Goal: Task Accomplishment & Management: Use online tool/utility

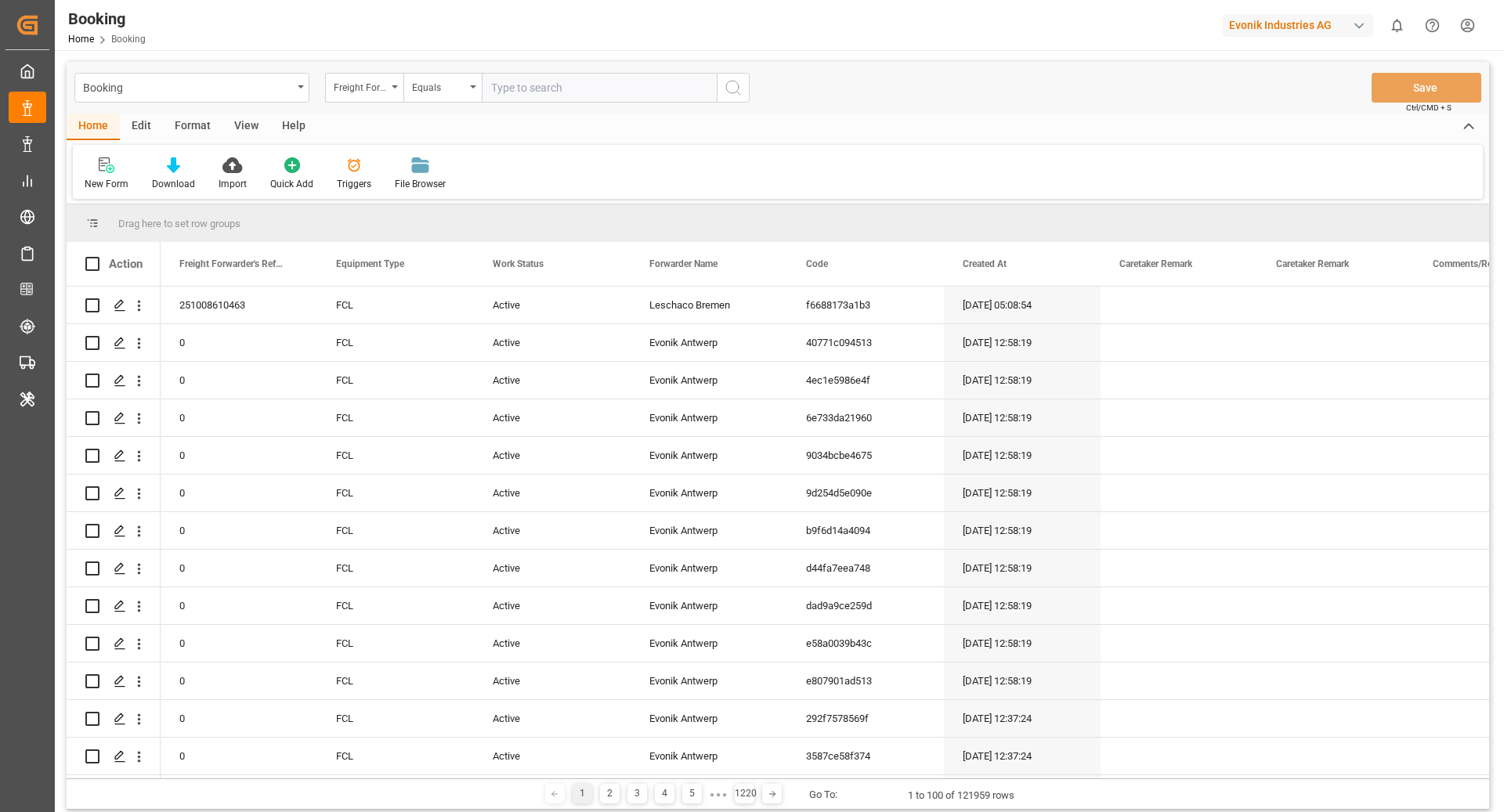
click at [203, 131] on div "Format" at bounding box center [193, 127] width 59 height 26
click at [116, 187] on div "Filter Rows" at bounding box center [108, 183] width 46 height 14
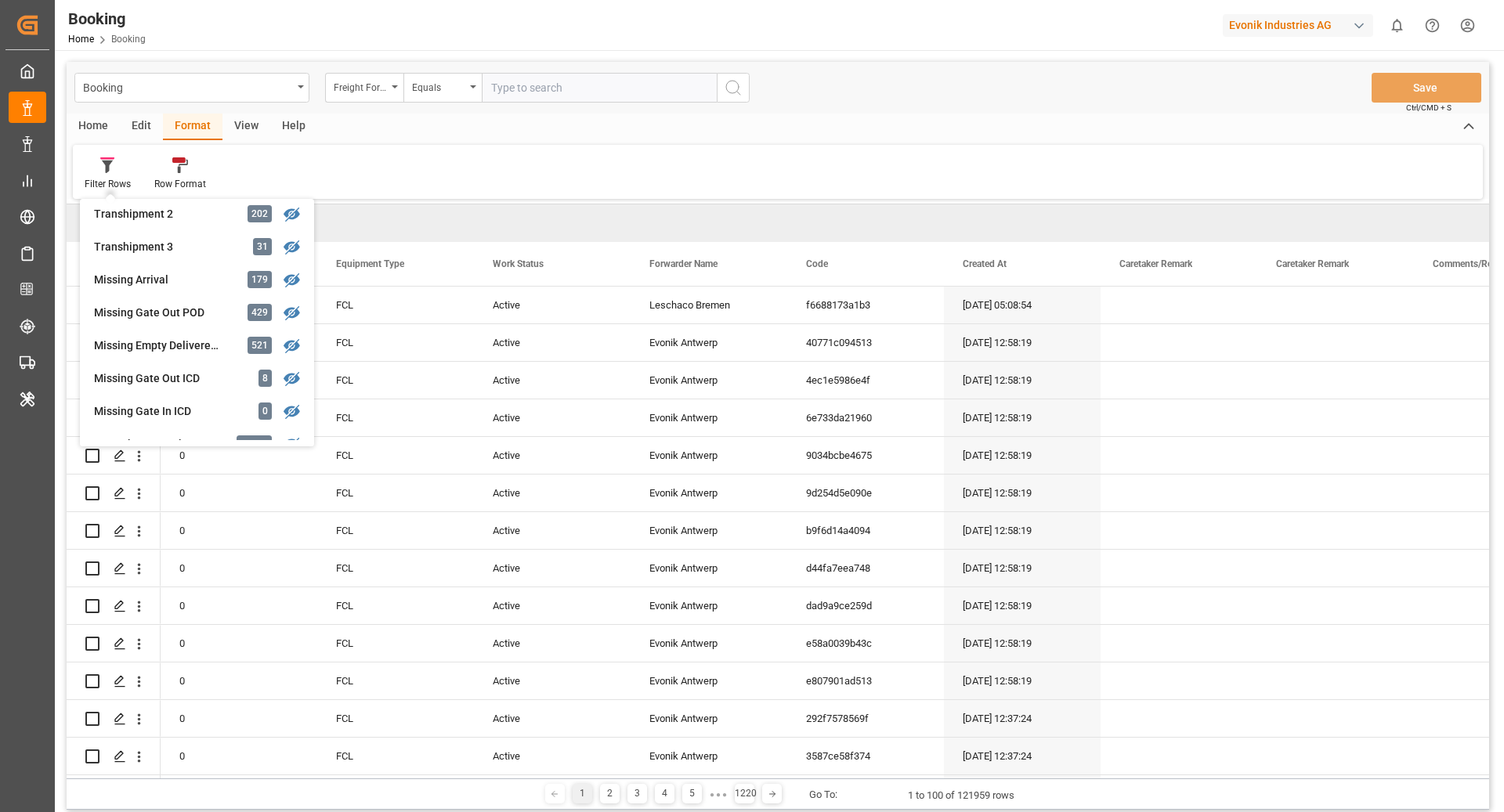
scroll to position [559, 0]
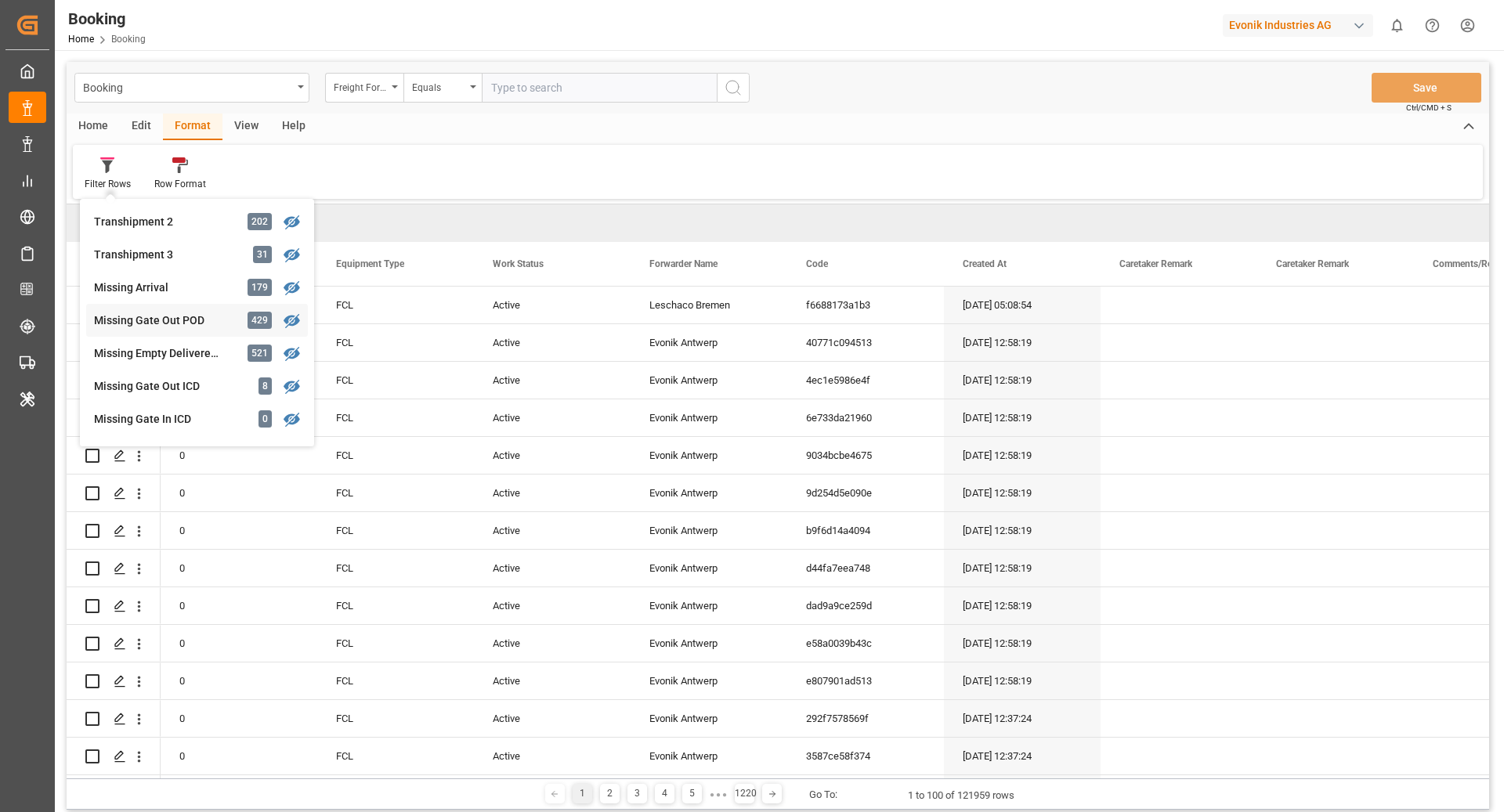
click at [179, 318] on div "Missing Gate Out POD" at bounding box center [162, 321] width 137 height 16
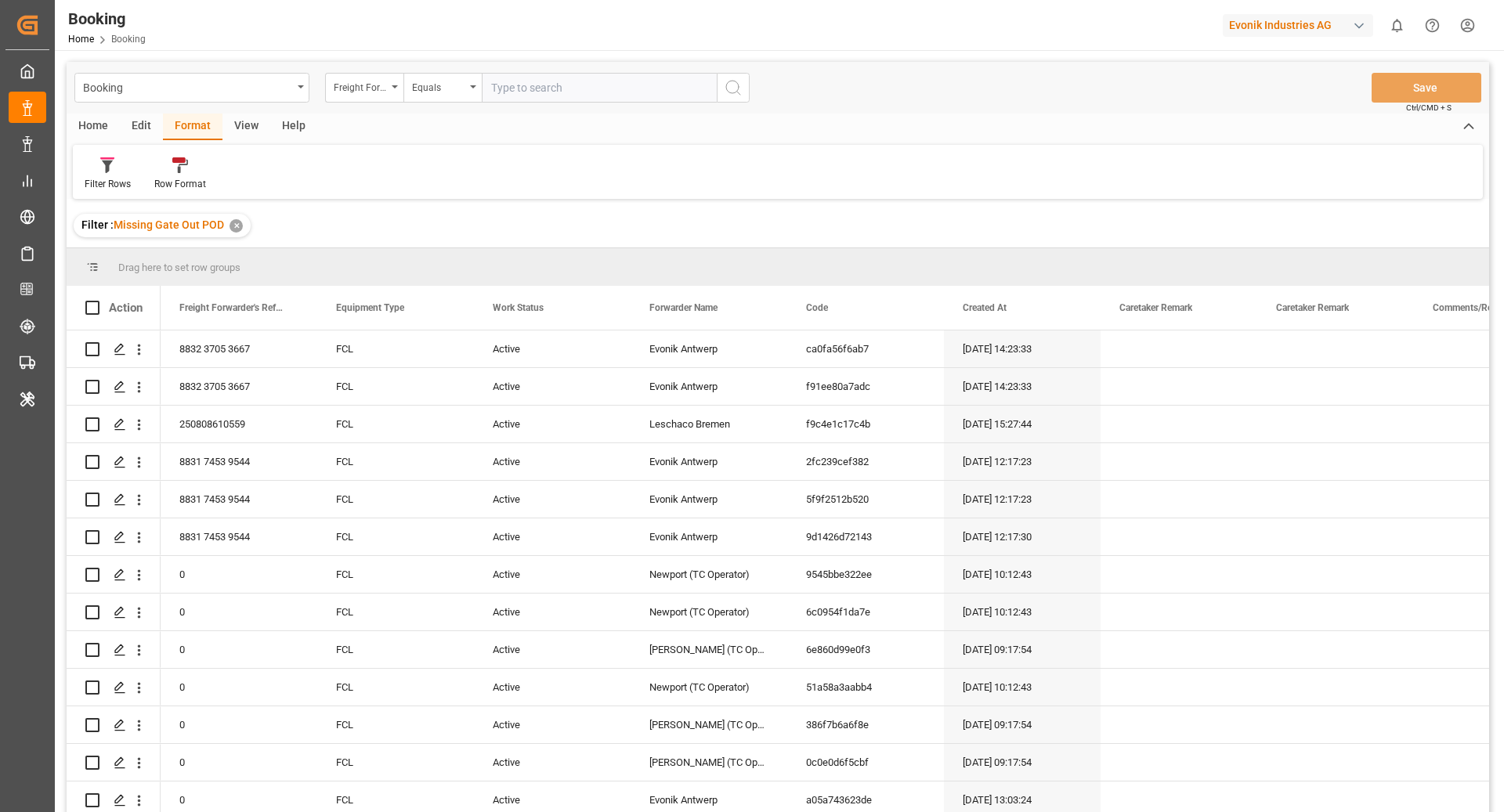
click at [240, 122] on div "View" at bounding box center [246, 127] width 48 height 26
click at [102, 168] on icon at bounding box center [100, 165] width 16 height 16
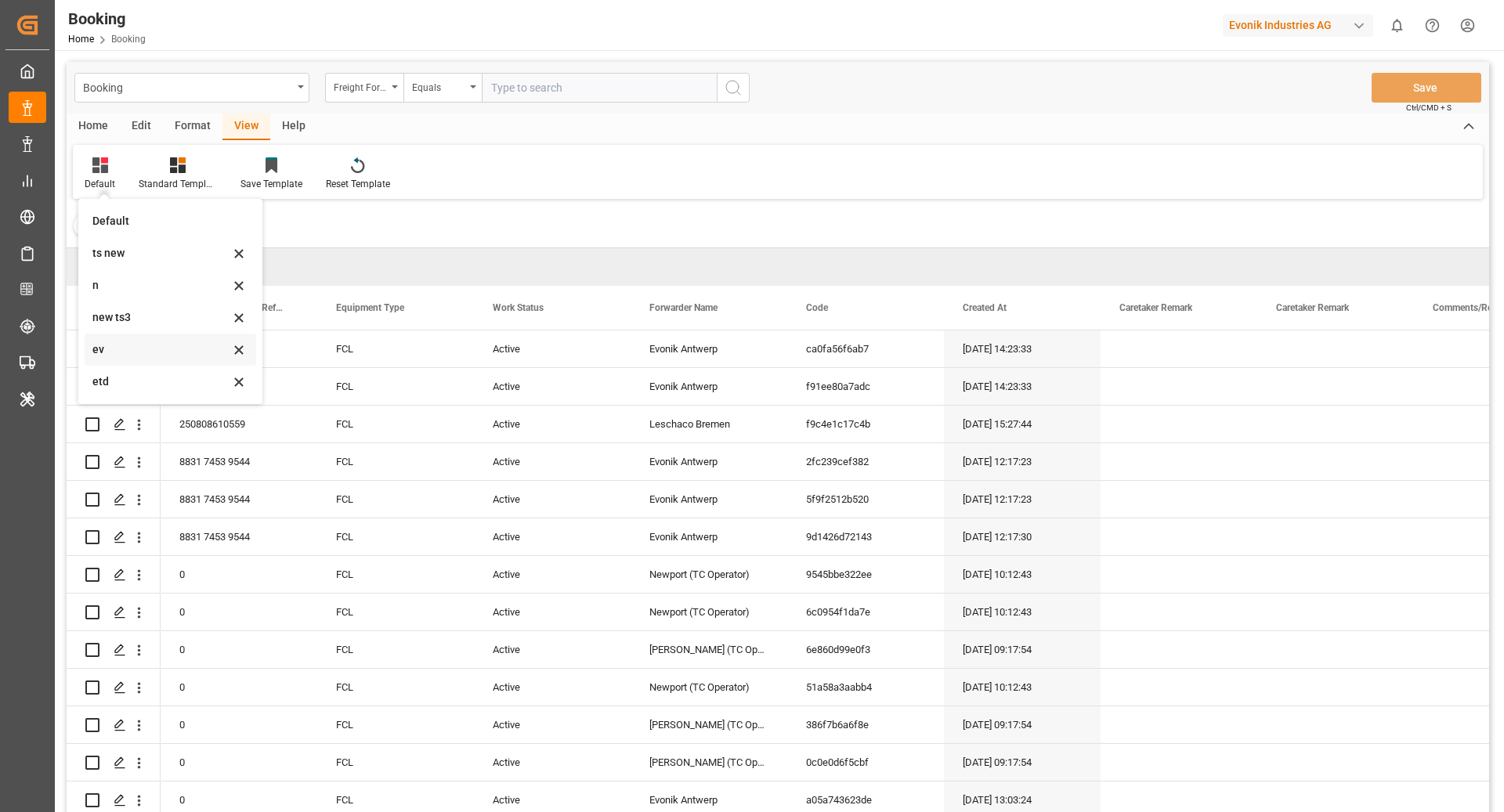
click at [147, 360] on div "ev" at bounding box center [170, 350] width 171 height 32
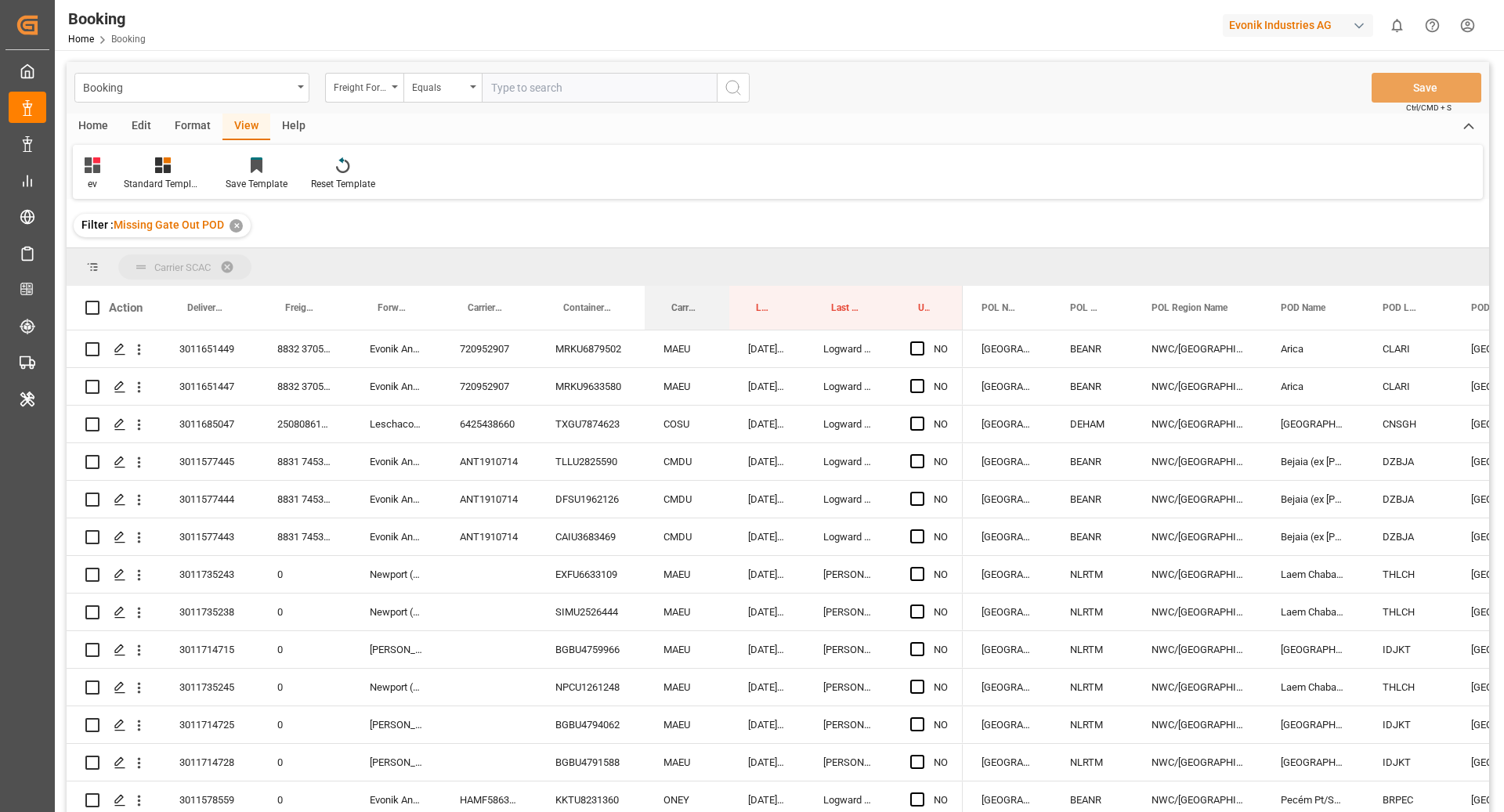
drag, startPoint x: 685, startPoint y: 310, endPoint x: 681, endPoint y: 267, distance: 43.2
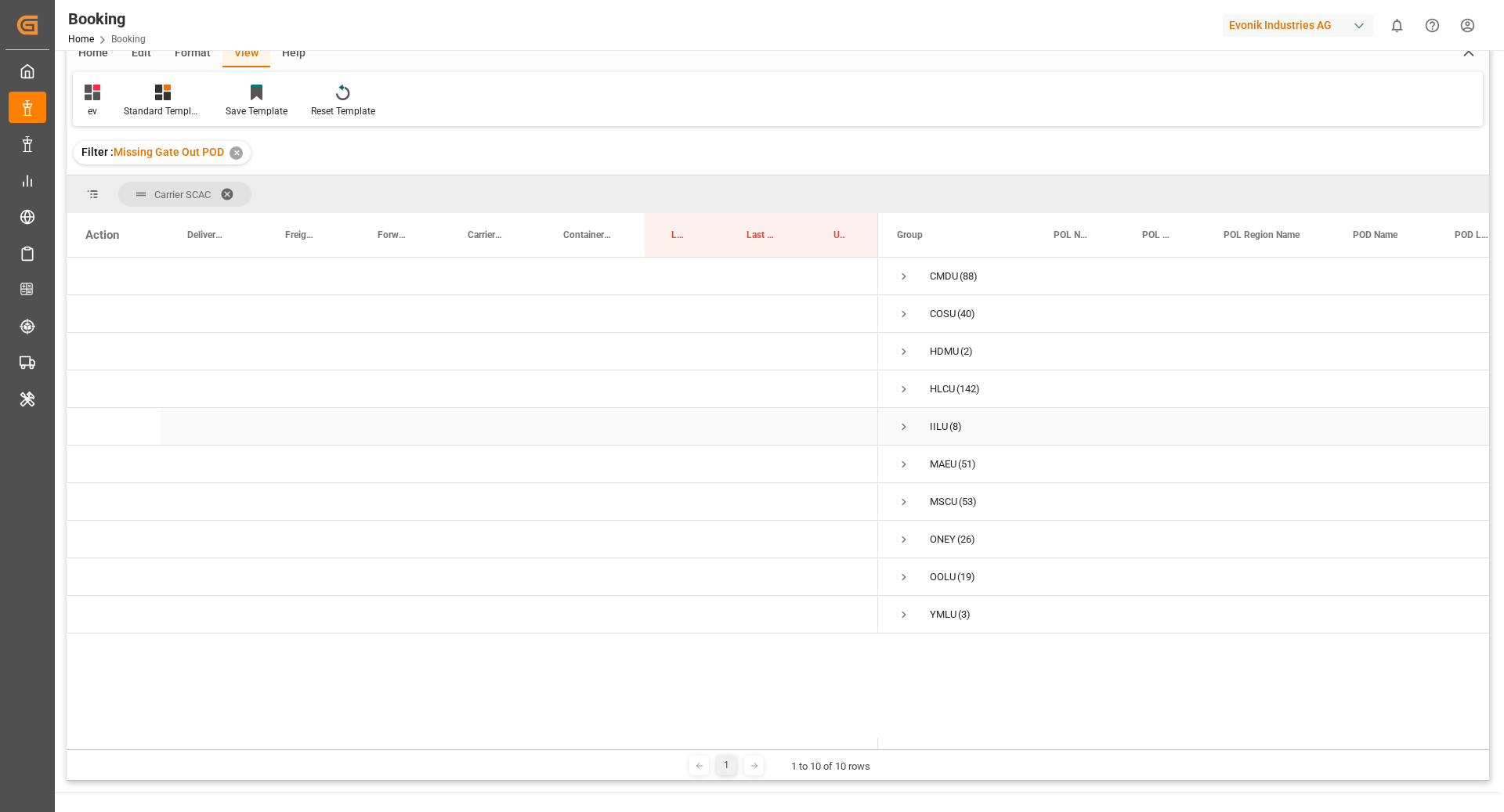
scroll to position [95, 0]
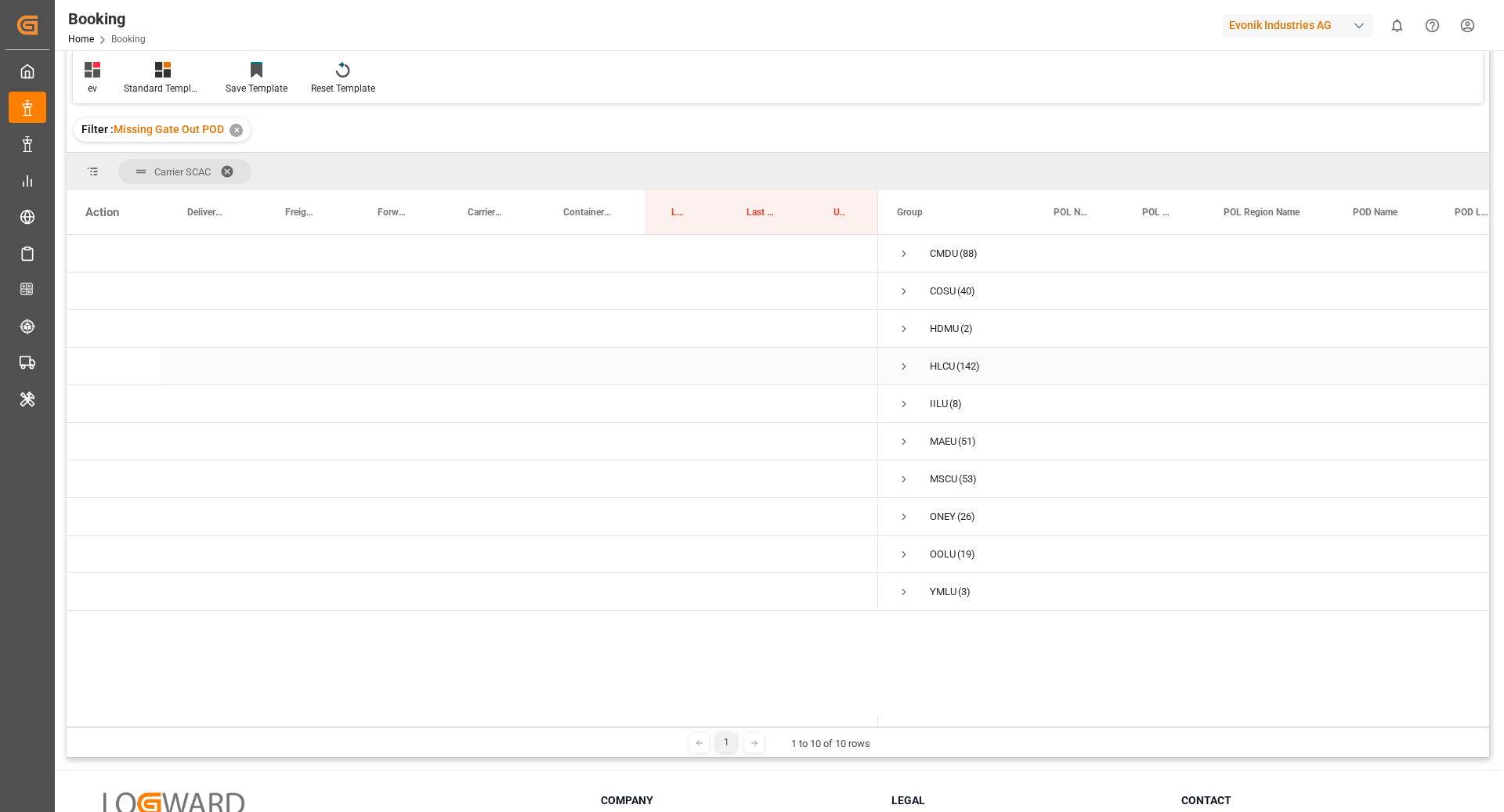
click at [907, 367] on span "Press SPACE to select this row." at bounding box center [903, 366] width 14 height 14
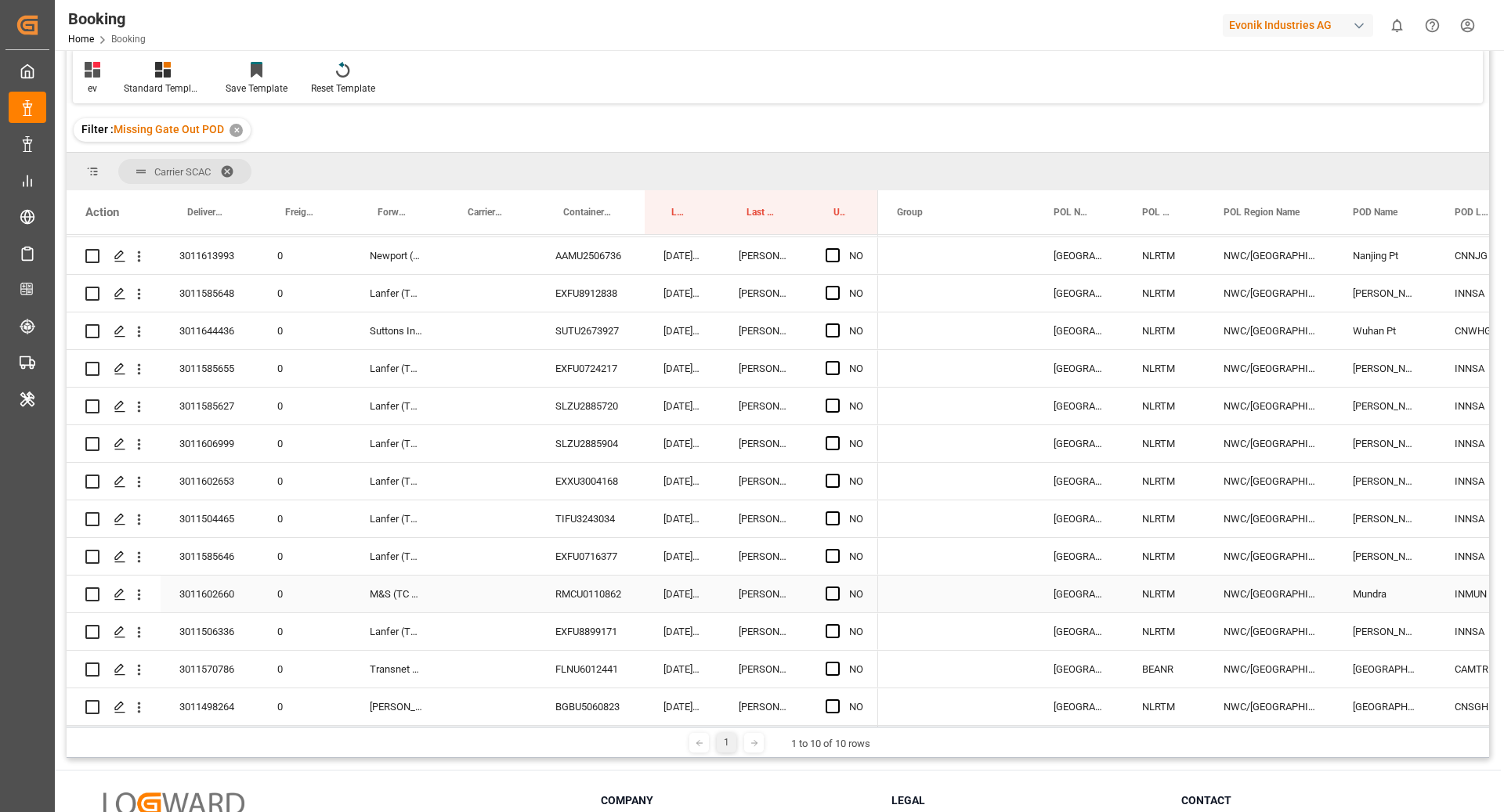
scroll to position [5063, 0]
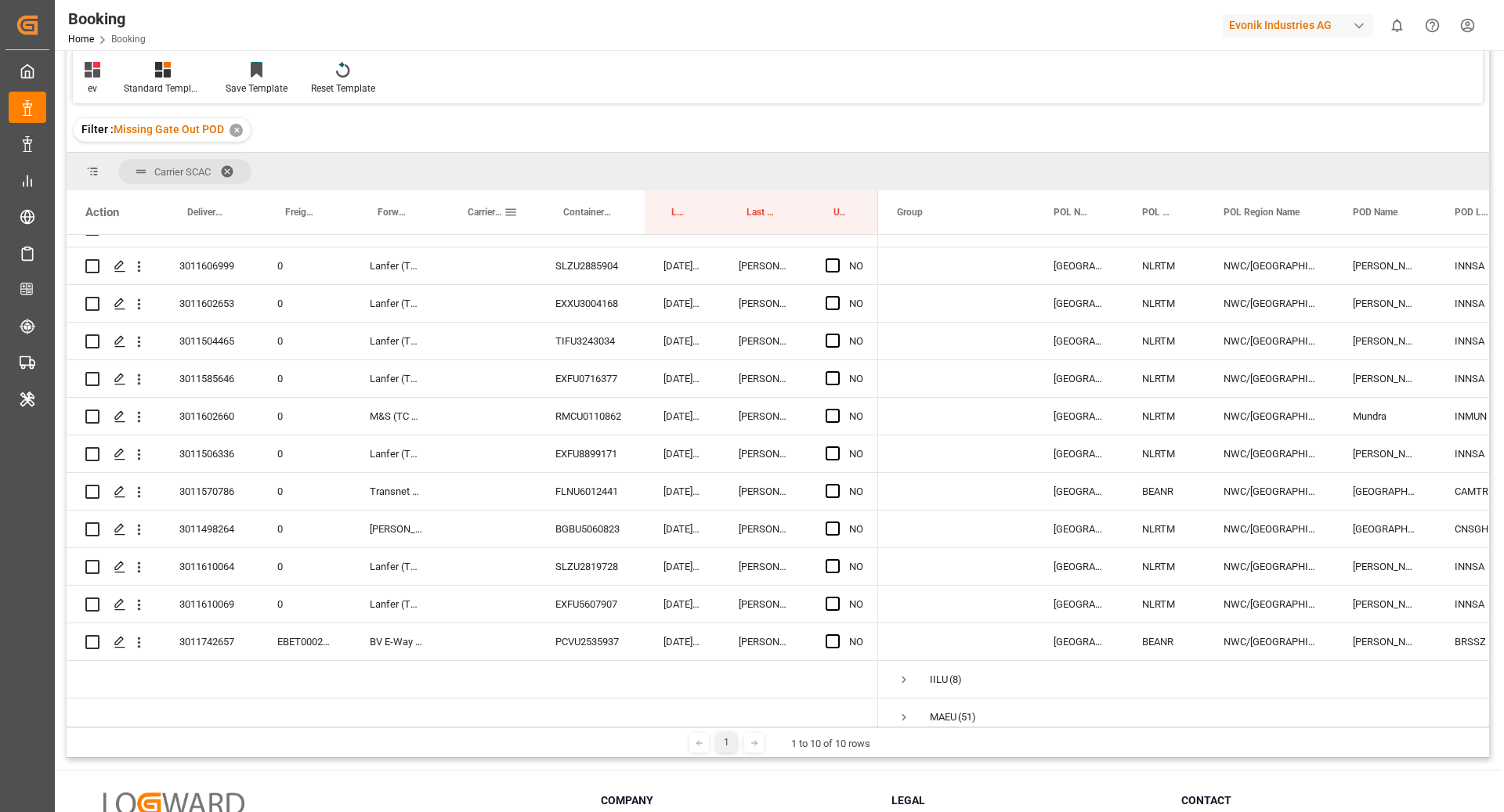
click at [490, 216] on span "Carrier Booking No." at bounding box center [485, 211] width 36 height 11
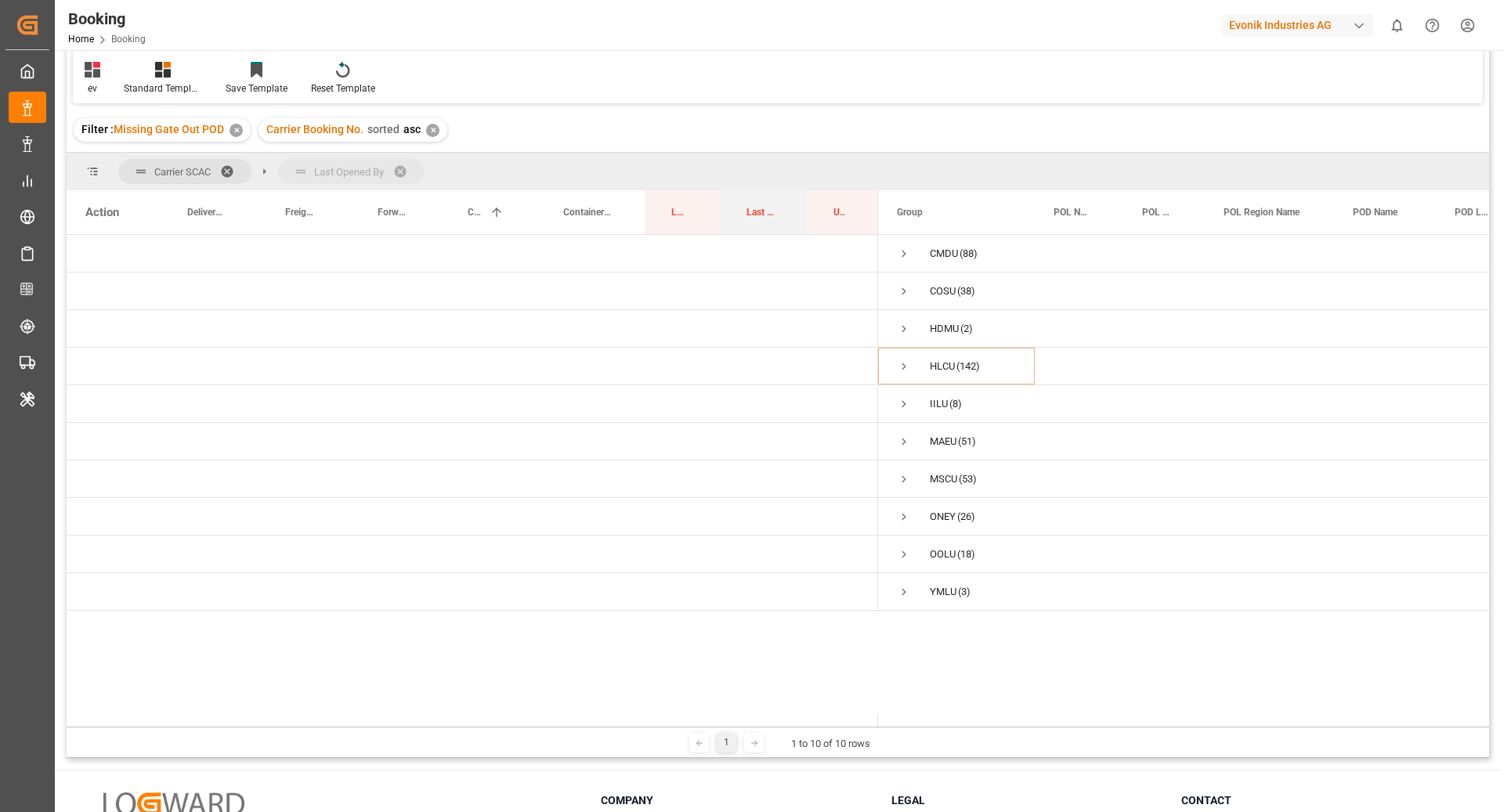
drag, startPoint x: 759, startPoint y: 216, endPoint x: 758, endPoint y: 185, distance: 31.0
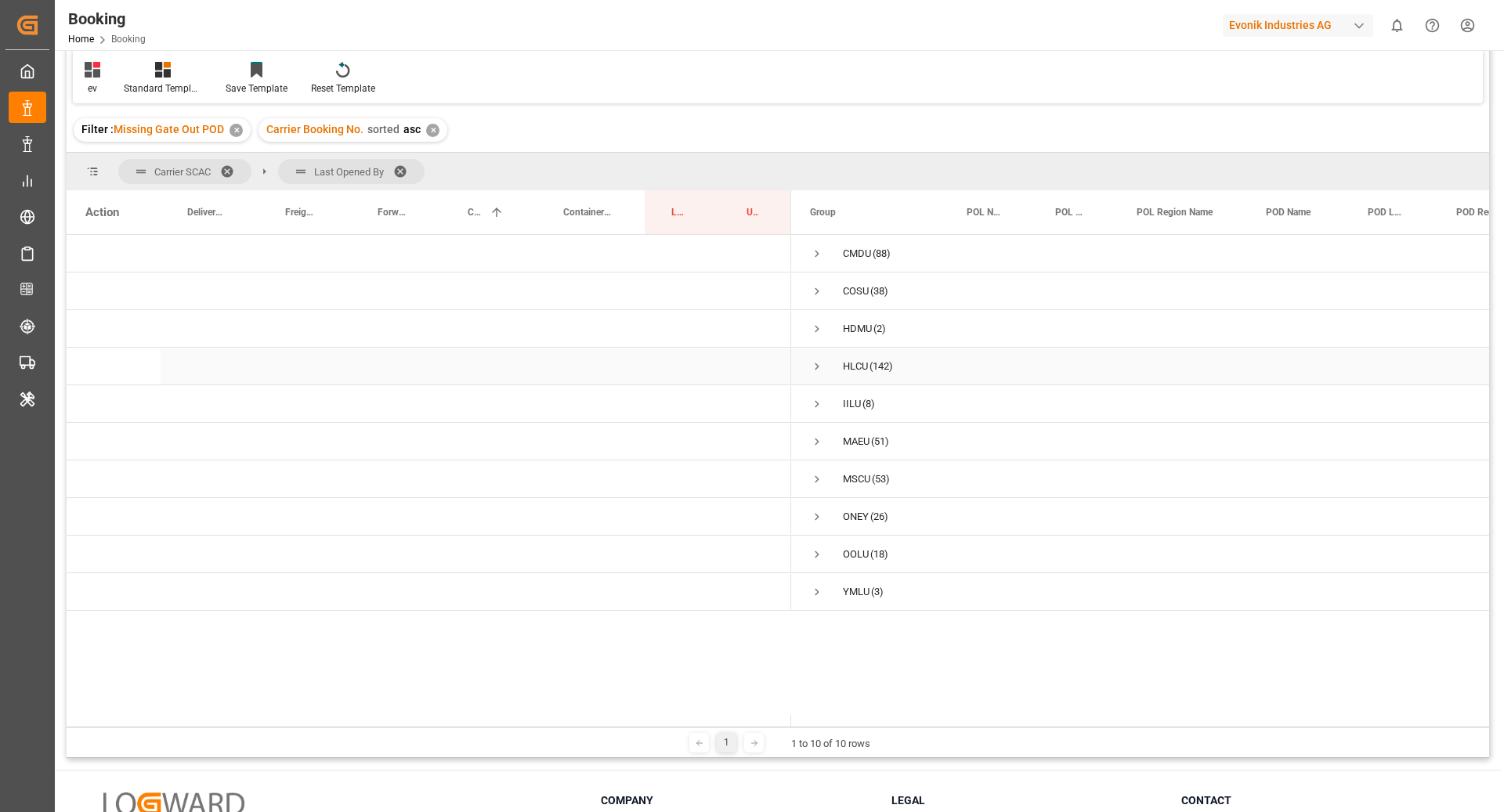
click at [808, 374] on div "HLCU (142)" at bounding box center [870, 366] width 156 height 37
click at [814, 365] on span "Press SPACE to select this row." at bounding box center [816, 366] width 14 height 14
click at [847, 410] on span "Press SPACE to select this row." at bounding box center [849, 404] width 14 height 36
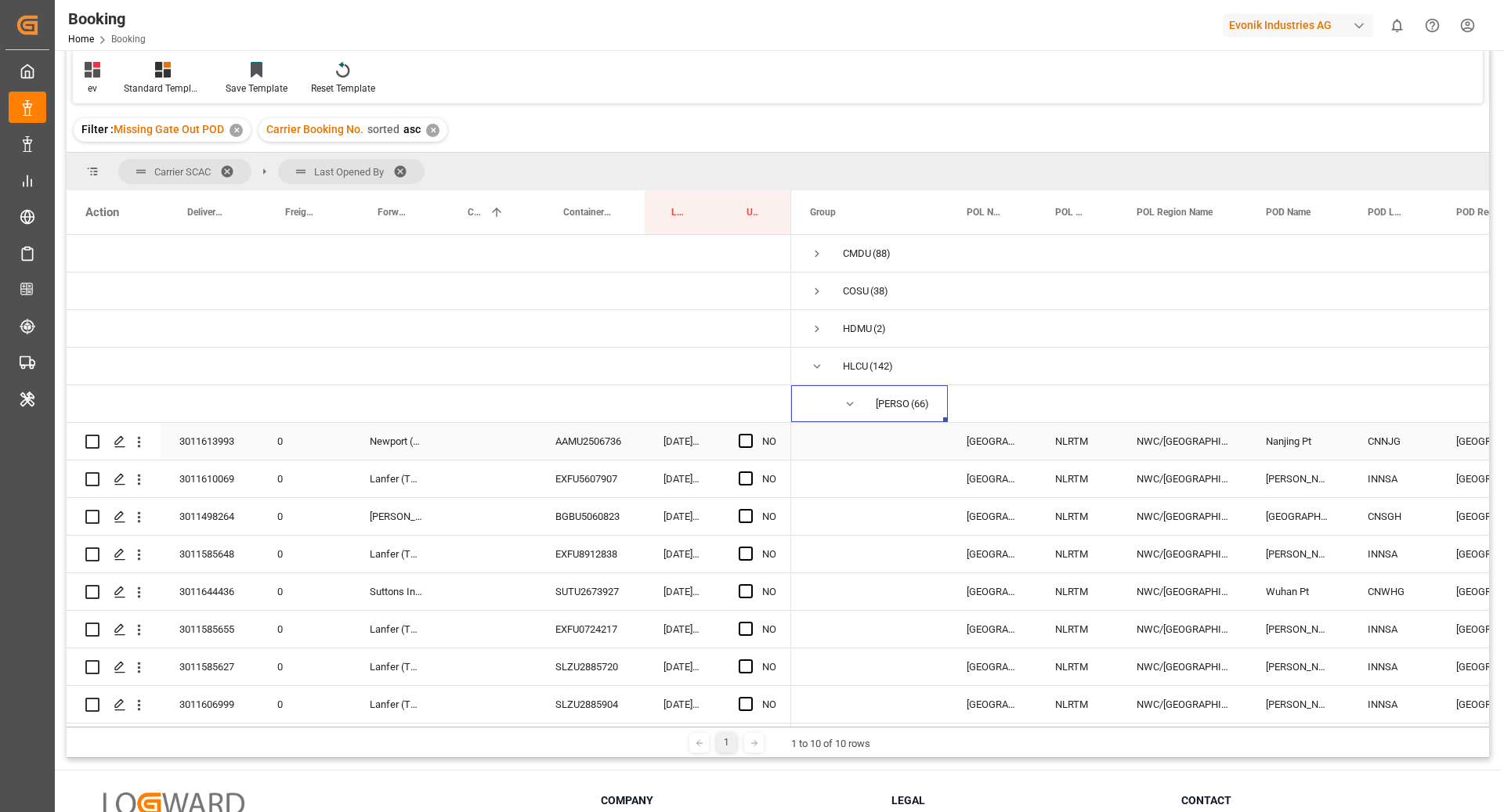
click at [622, 433] on div "AAMU2506736" at bounding box center [590, 441] width 108 height 37
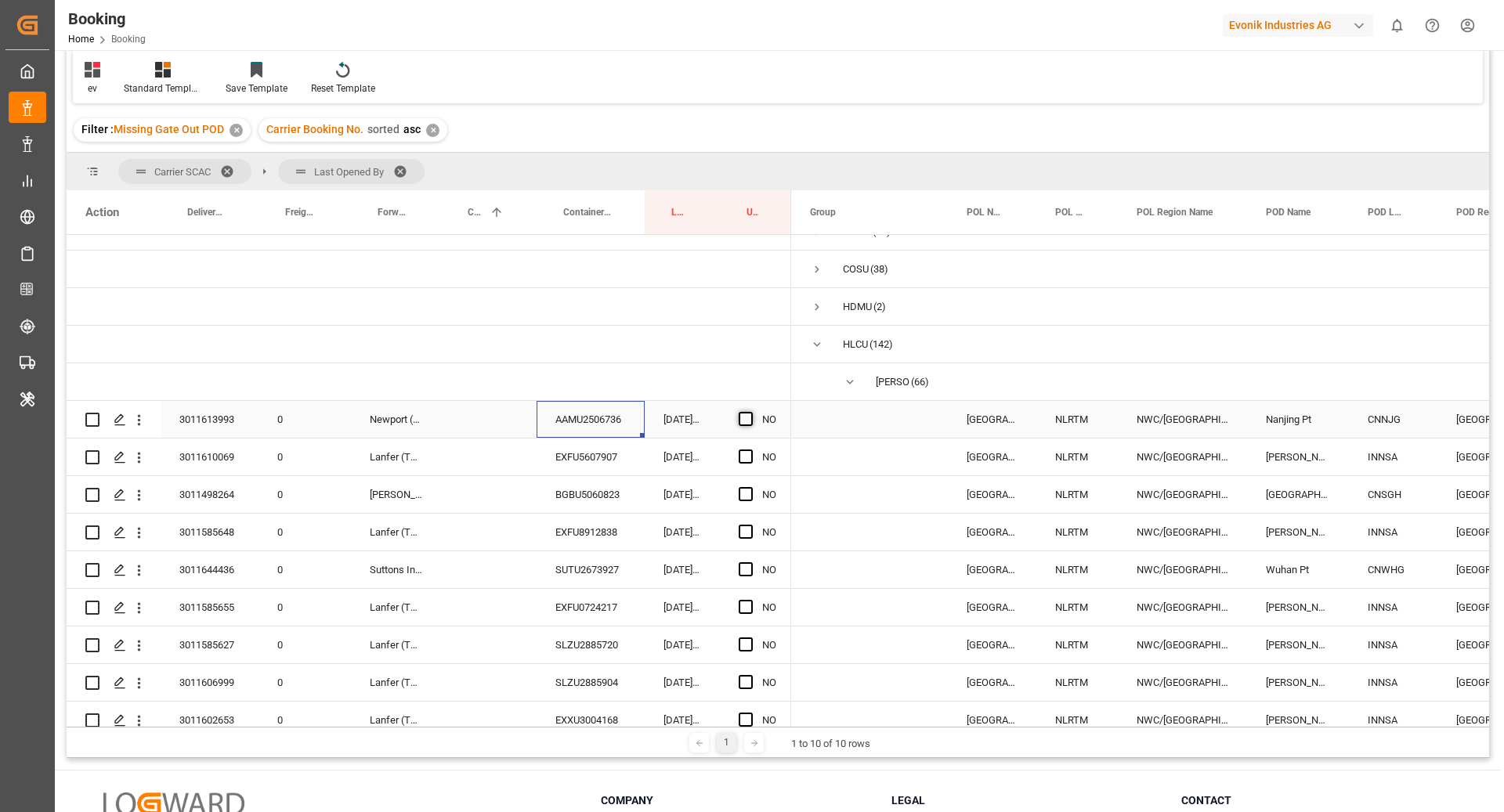
click at [744, 415] on span "Press SPACE to select this row." at bounding box center [745, 419] width 14 height 14
click at [750, 412] on input "Press SPACE to select this row." at bounding box center [750, 412] width 0 height 0
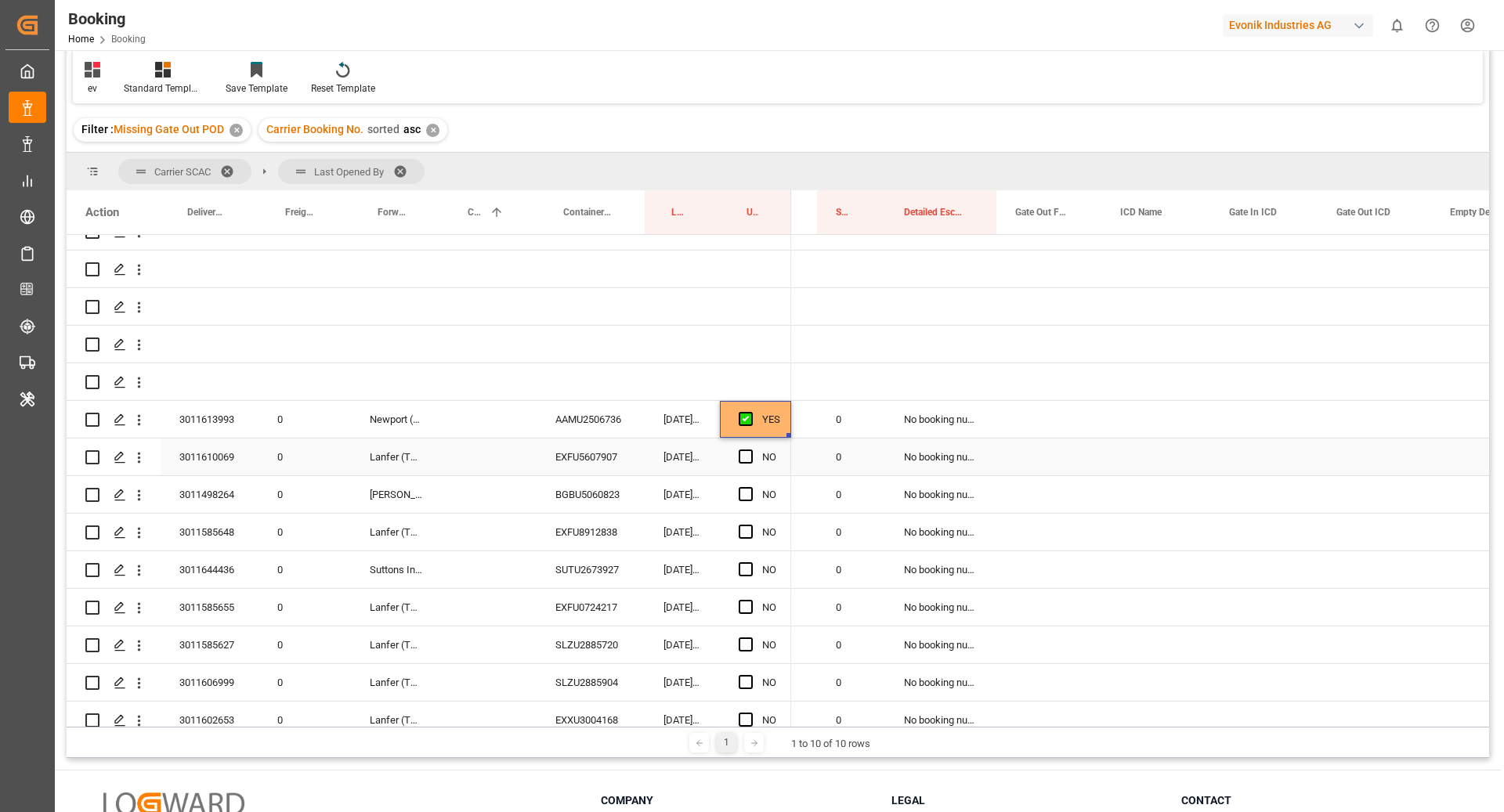
scroll to position [0, 2574]
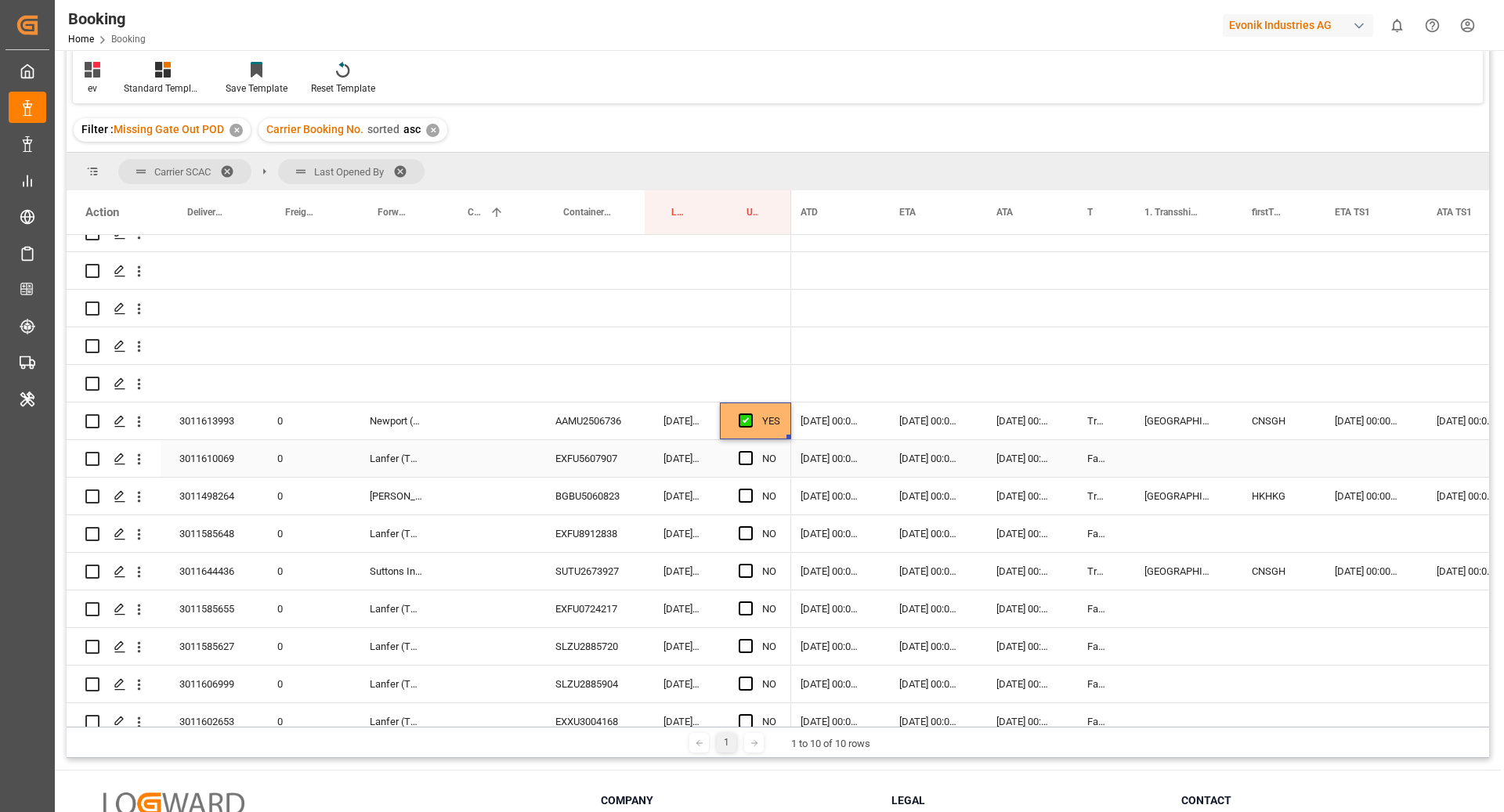
click at [598, 455] on div "EXFU5607907" at bounding box center [590, 458] width 108 height 37
click at [742, 455] on span "Press SPACE to select this row." at bounding box center [745, 457] width 14 height 14
click at [750, 451] on input "Press SPACE to select this row." at bounding box center [750, 451] width 0 height 0
click at [605, 515] on div "EXFU8912838" at bounding box center [590, 533] width 108 height 37
click at [593, 485] on div "BGBU5060823" at bounding box center [590, 496] width 108 height 37
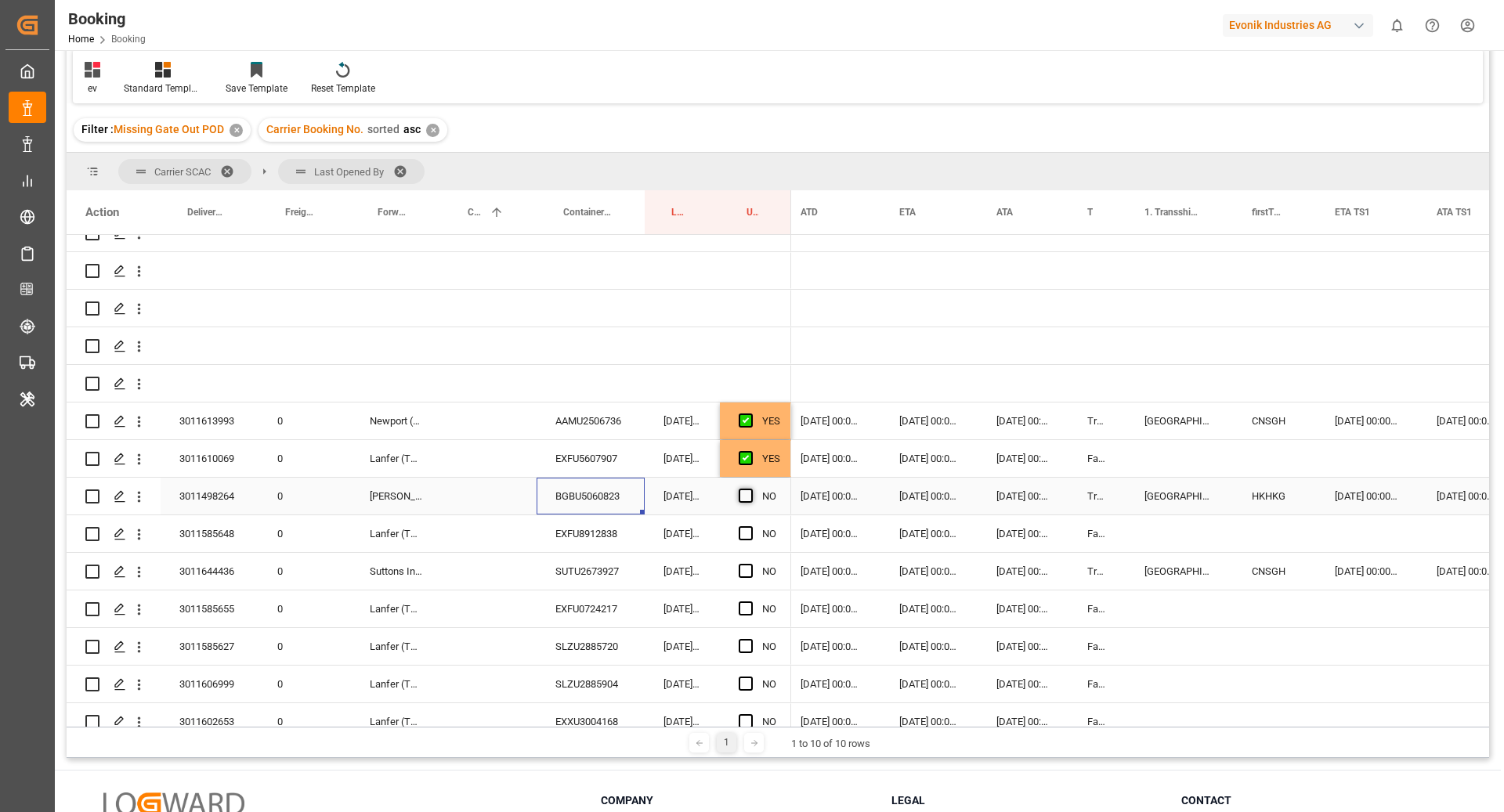
click at [748, 494] on span "Press SPACE to select this row." at bounding box center [745, 495] width 14 height 14
click at [750, 489] on input "Press SPACE to select this row." at bounding box center [750, 489] width 0 height 0
click at [751, 538] on span "Press SPACE to select this row." at bounding box center [745, 533] width 14 height 14
click at [750, 527] on input "Press SPACE to select this row." at bounding box center [750, 527] width 0 height 0
click at [609, 592] on div "EXFU0724217" at bounding box center [590, 609] width 108 height 37
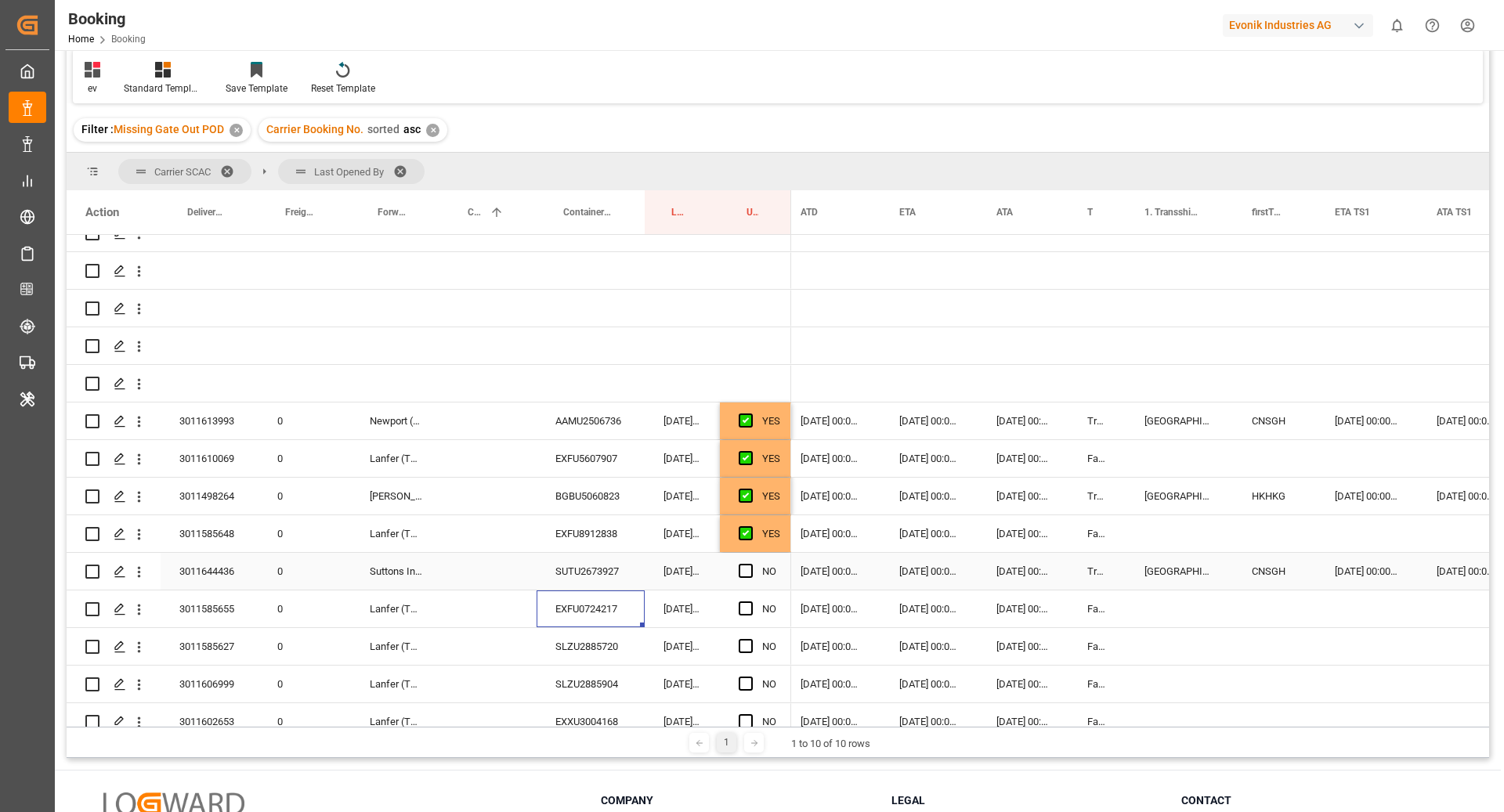
click at [608, 573] on div "SUTU2673927" at bounding box center [590, 571] width 108 height 37
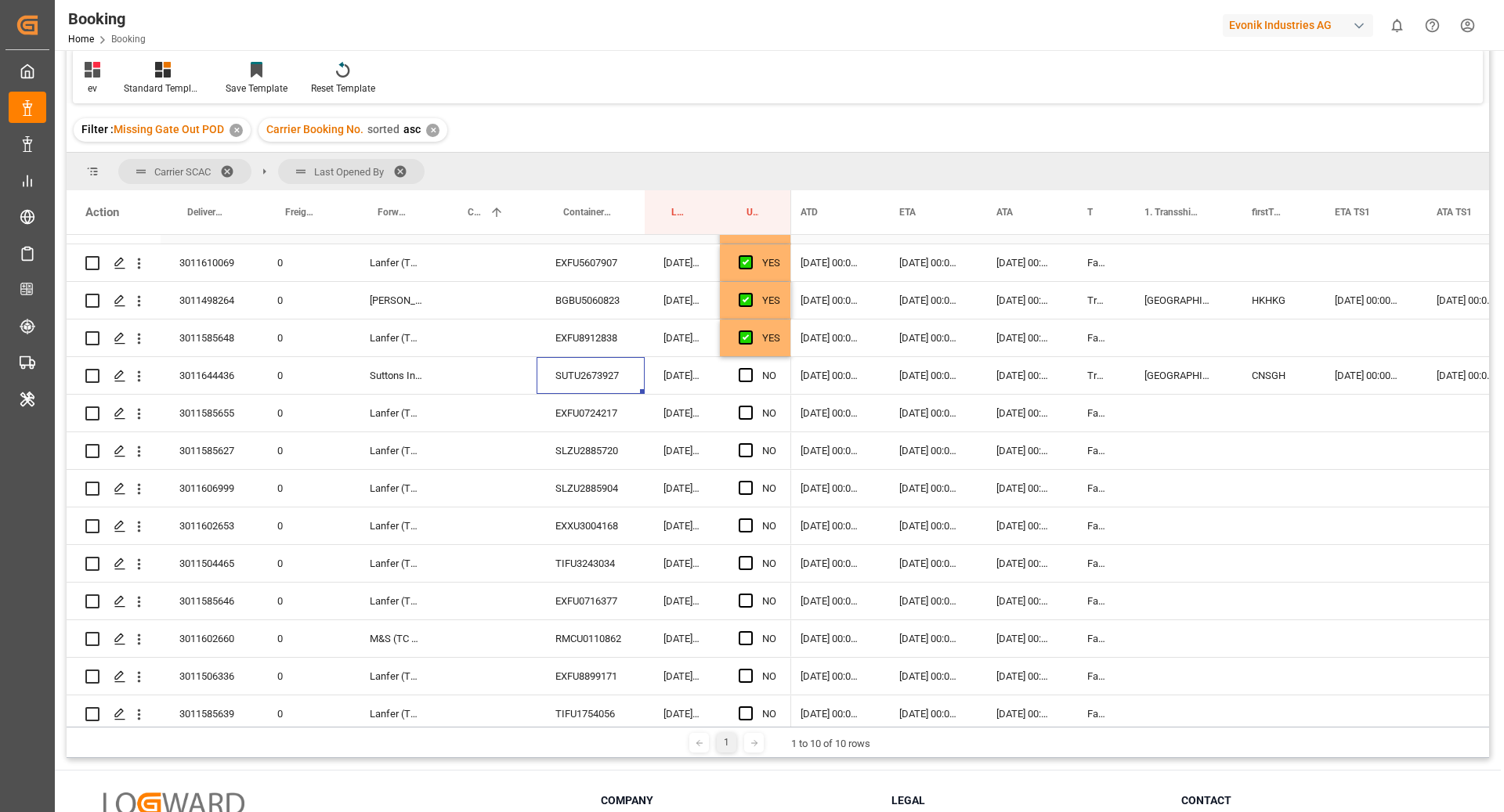
scroll to position [223, 0]
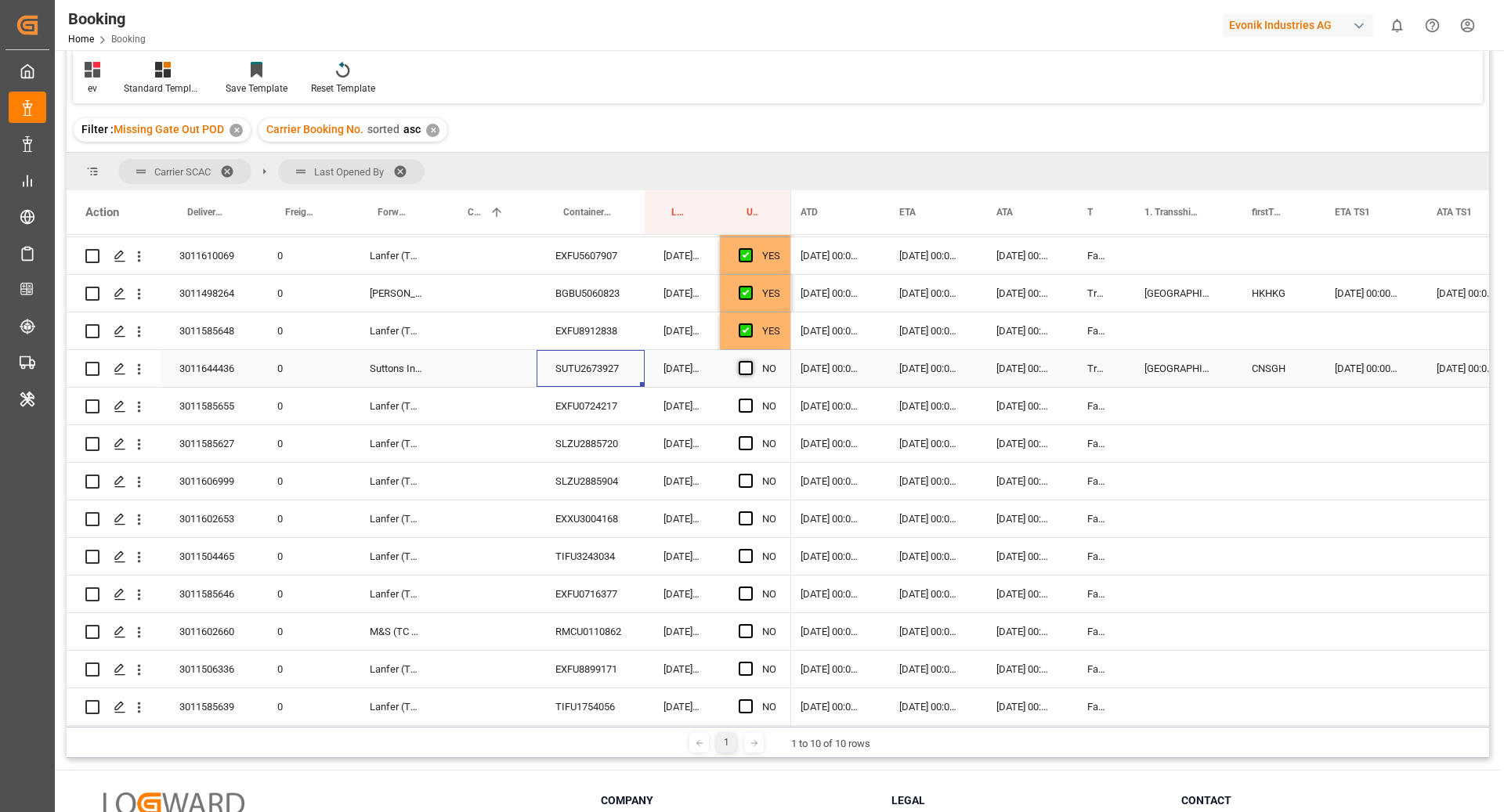
click at [744, 365] on span "Press SPACE to select this row." at bounding box center [745, 368] width 14 height 14
click at [750, 361] on input "Press SPACE to select this row." at bounding box center [750, 361] width 0 height 0
click at [596, 412] on div "EXFU0724217" at bounding box center [590, 406] width 108 height 37
click at [752, 408] on div "Press SPACE to select this row." at bounding box center [750, 406] width 24 height 36
click at [746, 407] on span "Press SPACE to select this row." at bounding box center [745, 406] width 14 height 14
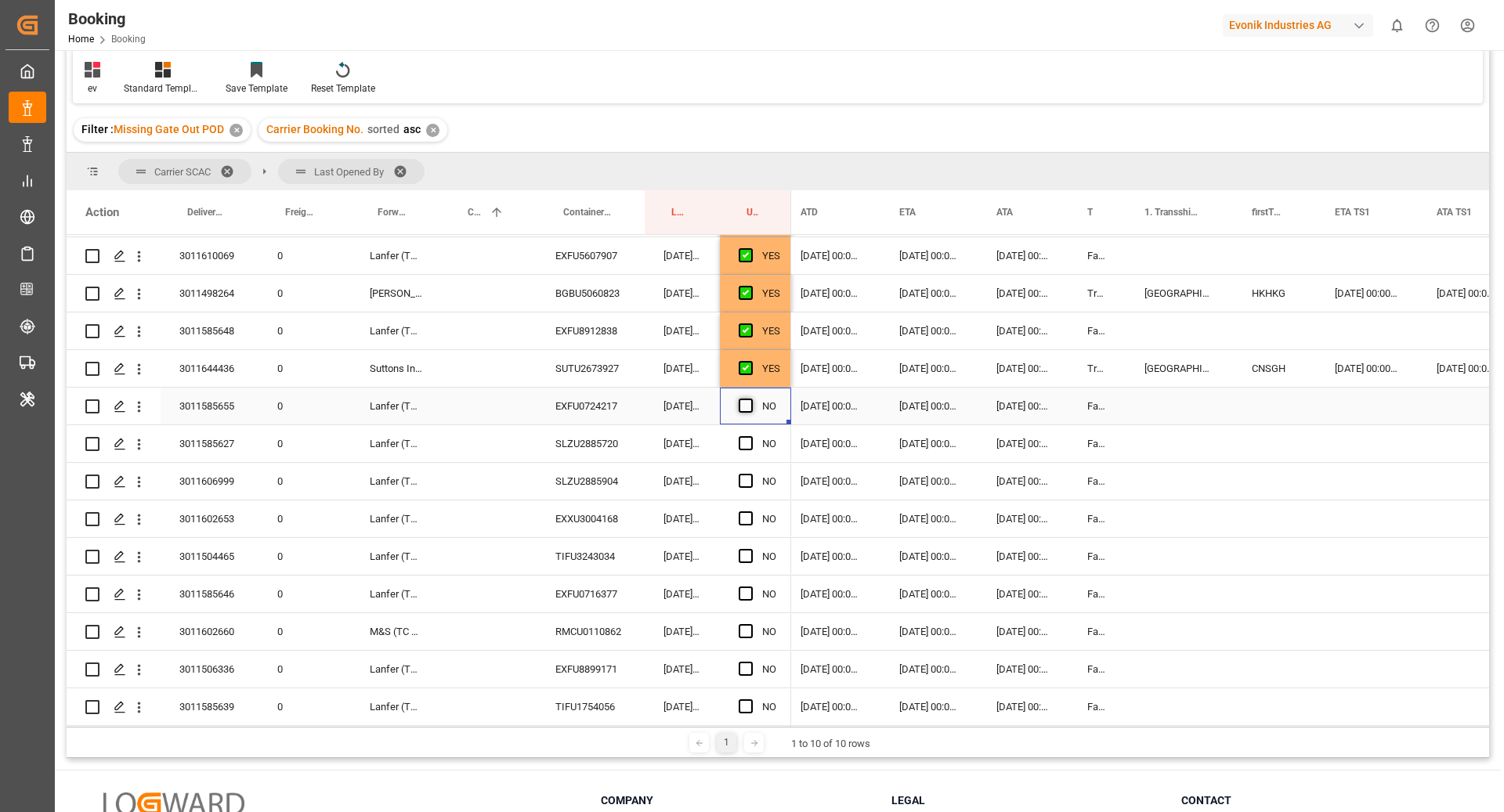
click at [750, 399] on input "Press SPACE to select this row." at bounding box center [750, 399] width 0 height 0
click at [608, 431] on div "SLZU2885720" at bounding box center [590, 443] width 108 height 37
